Goal: Find contact information: Find contact information

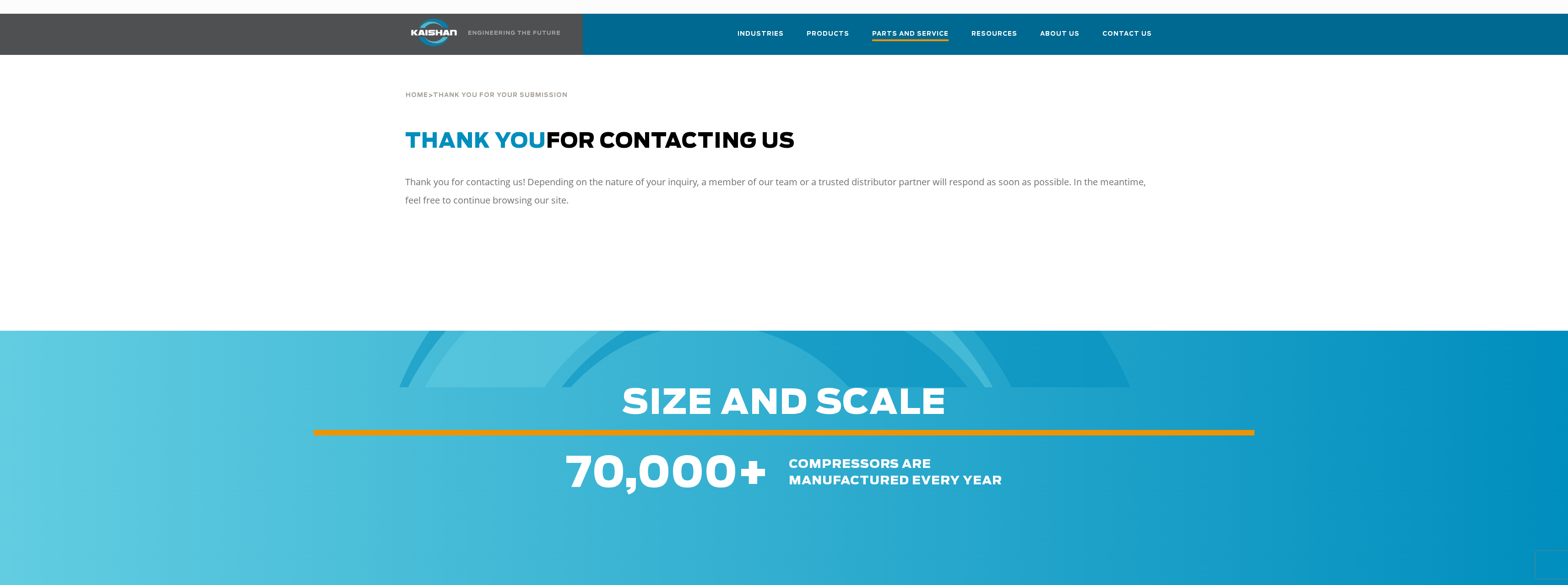
click at [575, 29] on span "Parts and Service" at bounding box center [910, 34] width 76 height 12
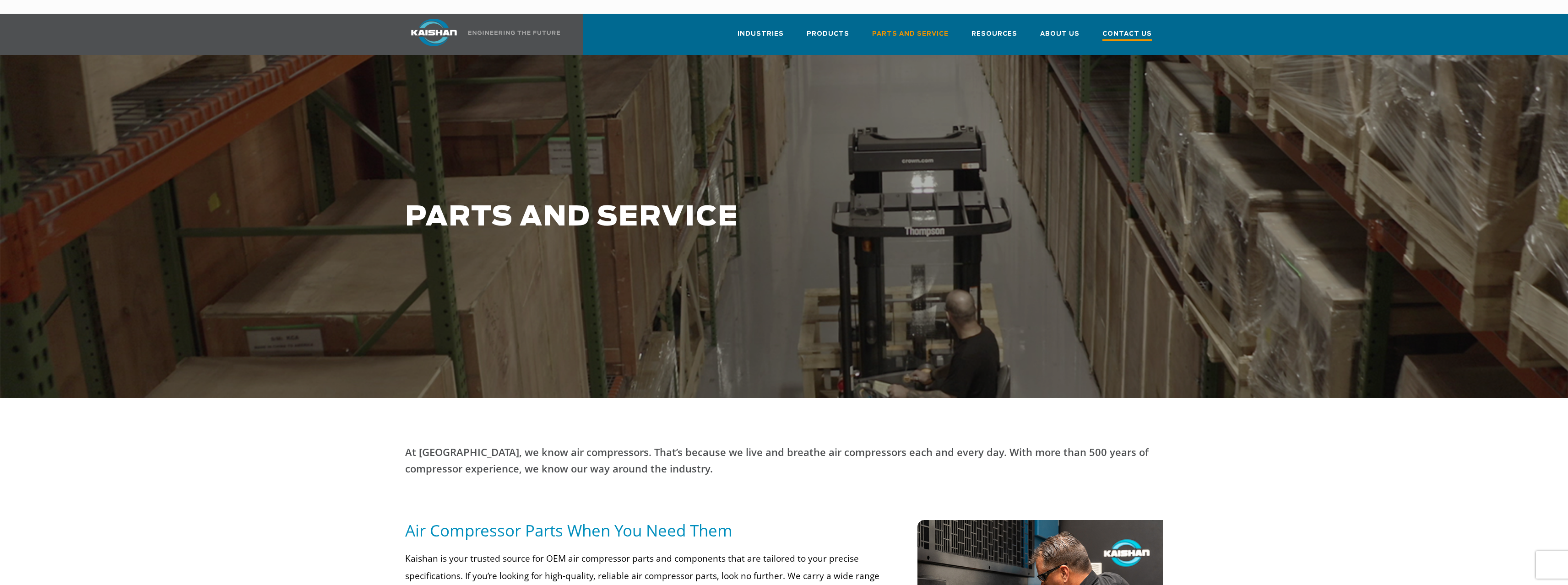
click at [1139, 29] on span "Contact Us" at bounding box center [1126, 34] width 49 height 12
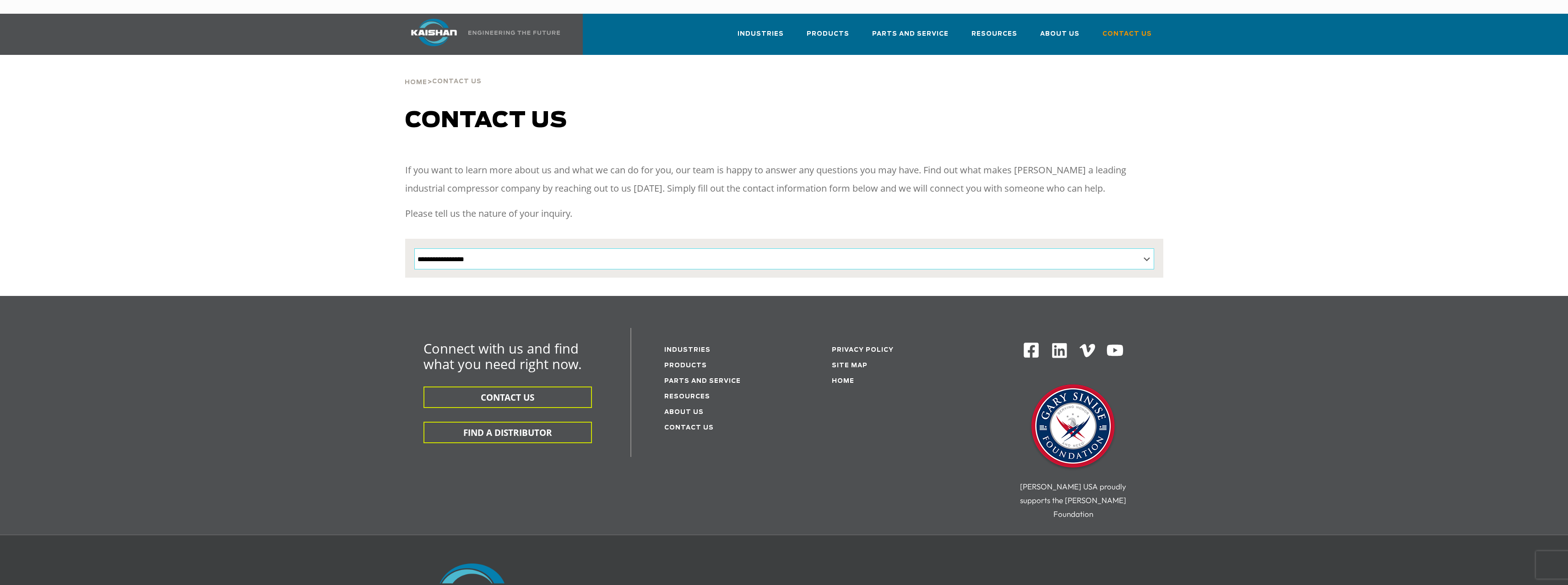
click at [530, 248] on select "**********" at bounding box center [784, 259] width 740 height 21
click at [256, 173] on div at bounding box center [784, 228] width 1442 height 135
click at [693, 425] on link "Contact Us" at bounding box center [689, 428] width 49 height 6
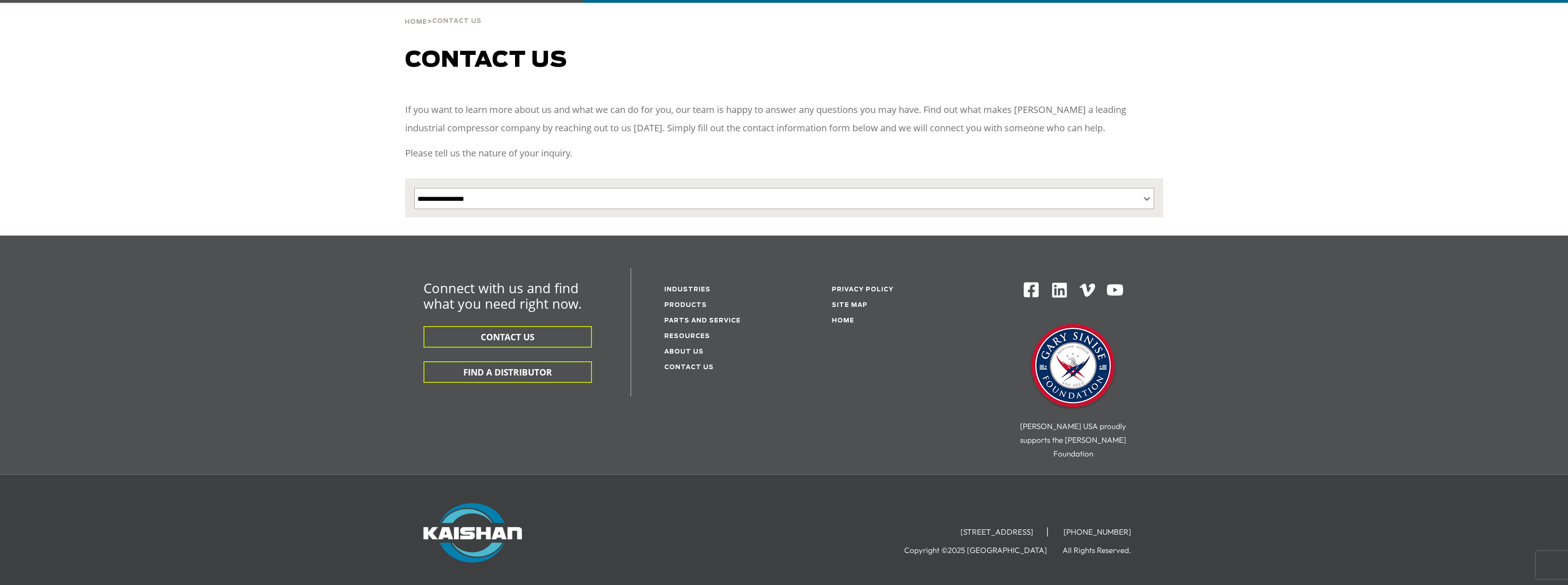
scroll to position [90, 0]
